Goal: Task Accomplishment & Management: Manage account settings

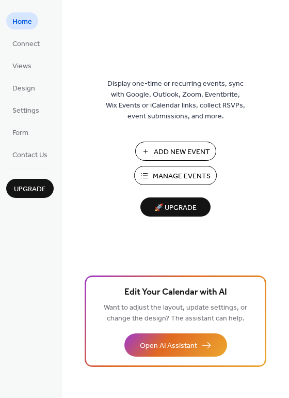
click at [175, 173] on span "Manage Events" at bounding box center [182, 176] width 58 height 11
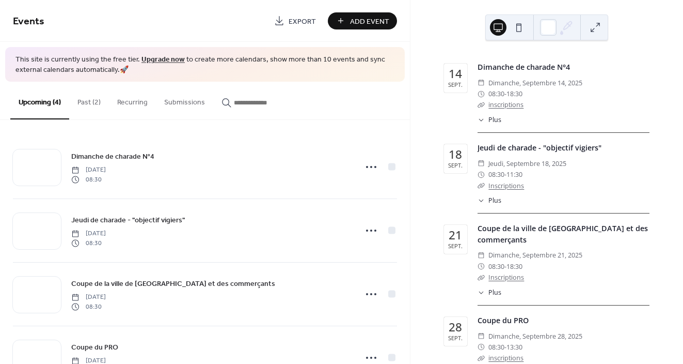
click at [87, 102] on button "Past (2)" at bounding box center [89, 100] width 40 height 37
